Goal: Information Seeking & Learning: Learn about a topic

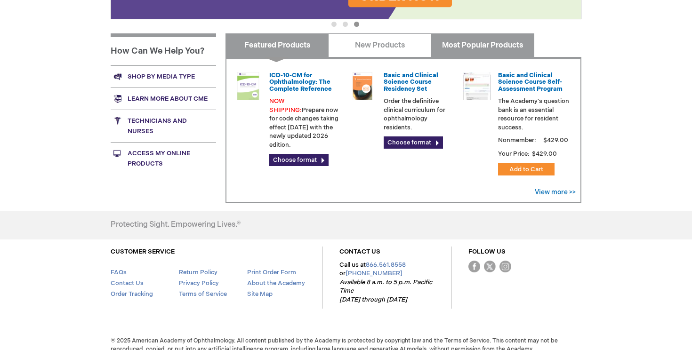
click at [511, 54] on link "Most Popular Products" at bounding box center [482, 45] width 103 height 24
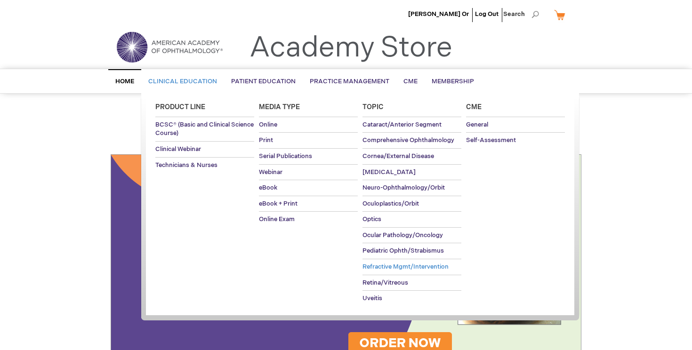
click at [390, 265] on span "Refractive Mgmt/Intervention" at bounding box center [406, 267] width 86 height 8
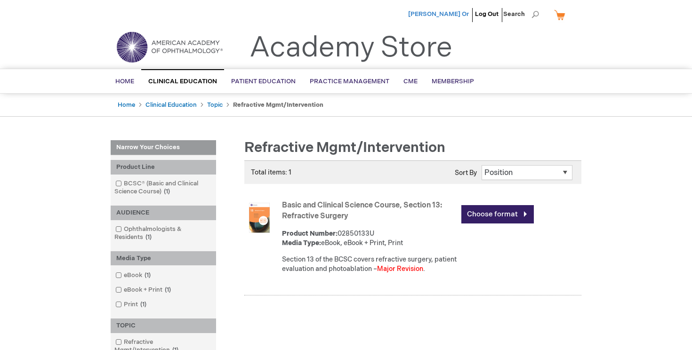
click at [450, 13] on span "[PERSON_NAME] Or" at bounding box center [438, 14] width 61 height 8
click at [450, 17] on span "[PERSON_NAME] Or" at bounding box center [438, 14] width 61 height 8
click at [182, 45] on img at bounding box center [169, 47] width 113 height 34
